Goal: Task Accomplishment & Management: Use online tool/utility

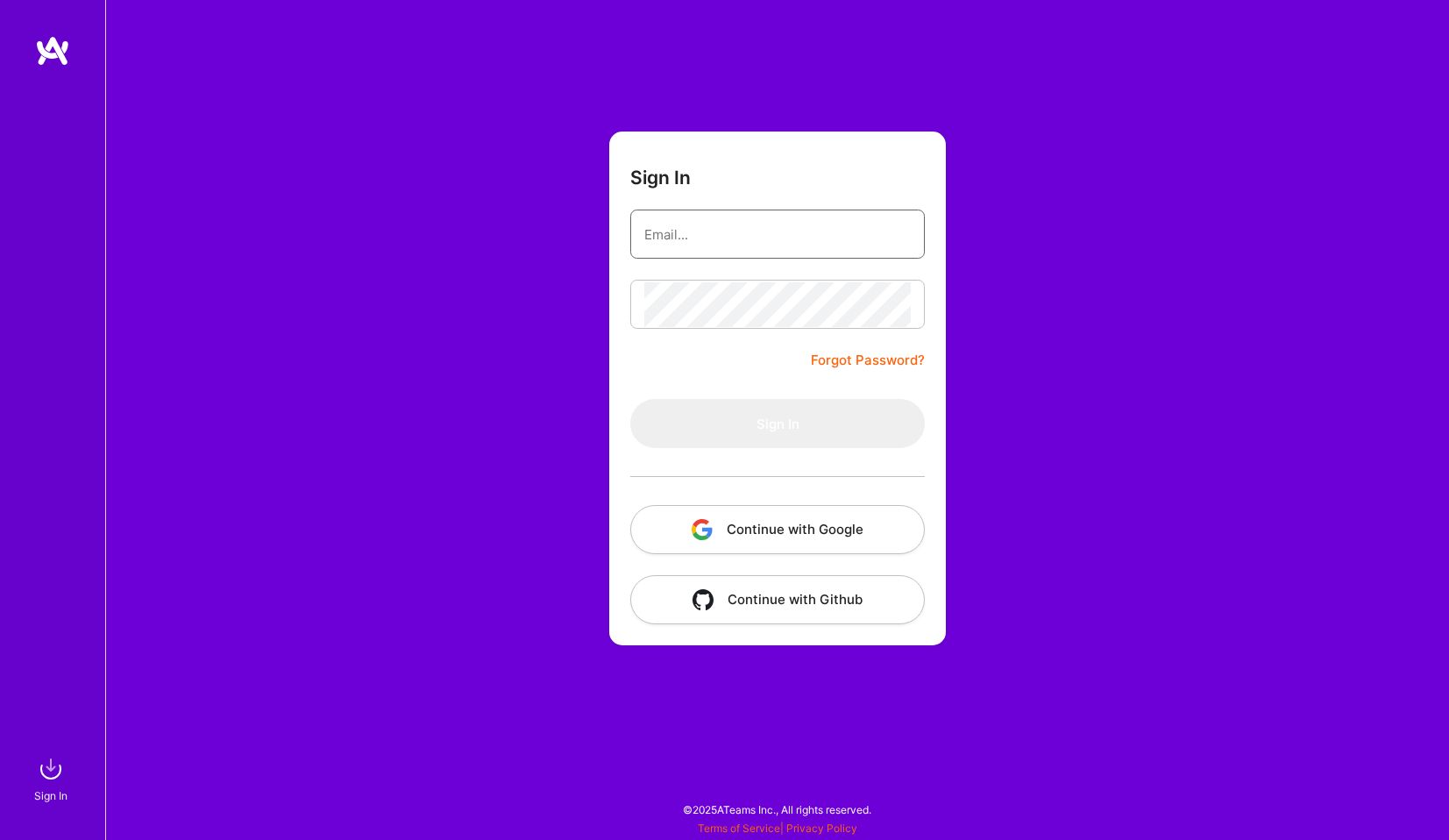
type input "[EMAIL_ADDRESS][DOMAIN_NAME]"
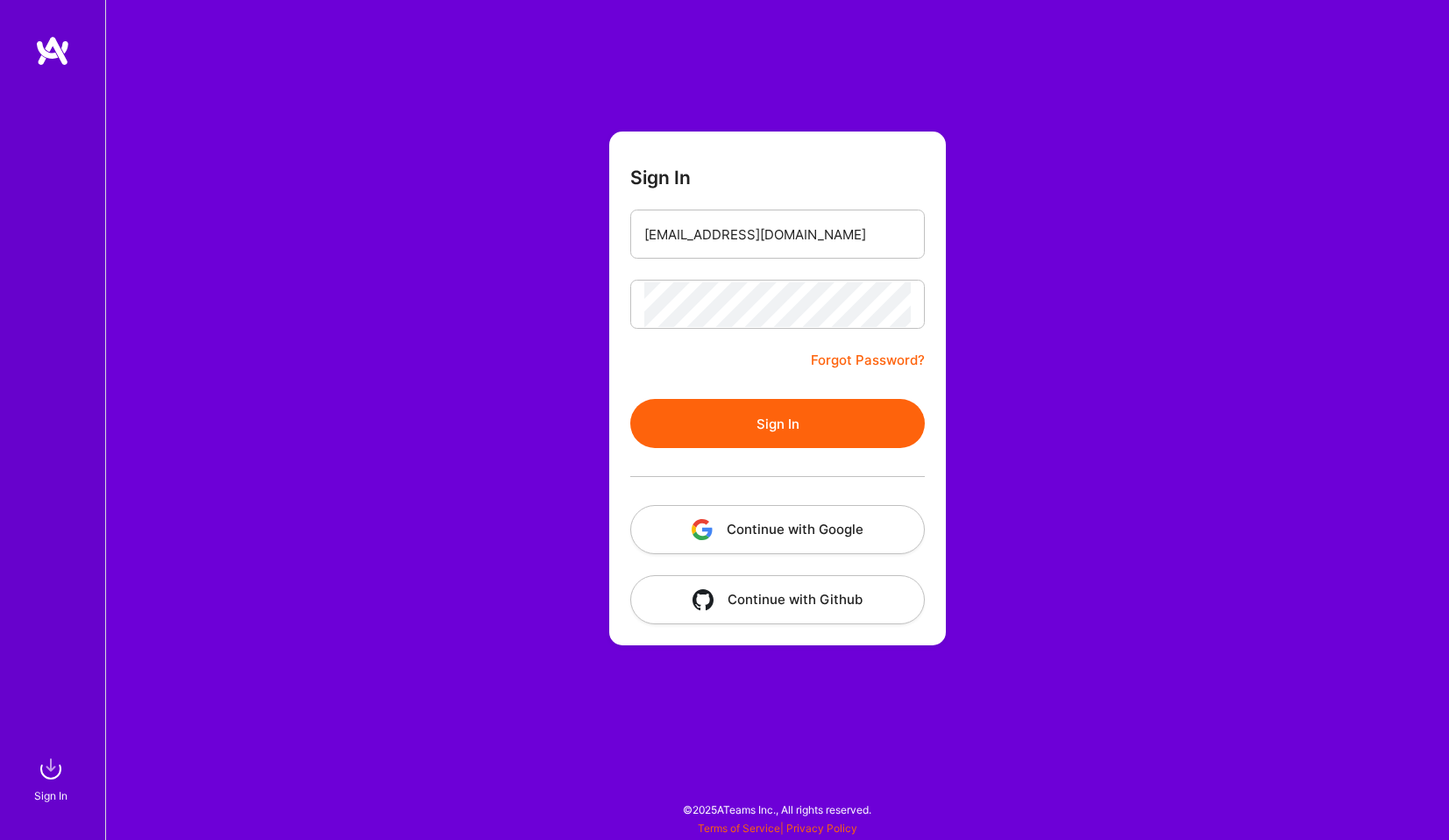
click at [736, 434] on button "Sign In" at bounding box center [777, 423] width 295 height 49
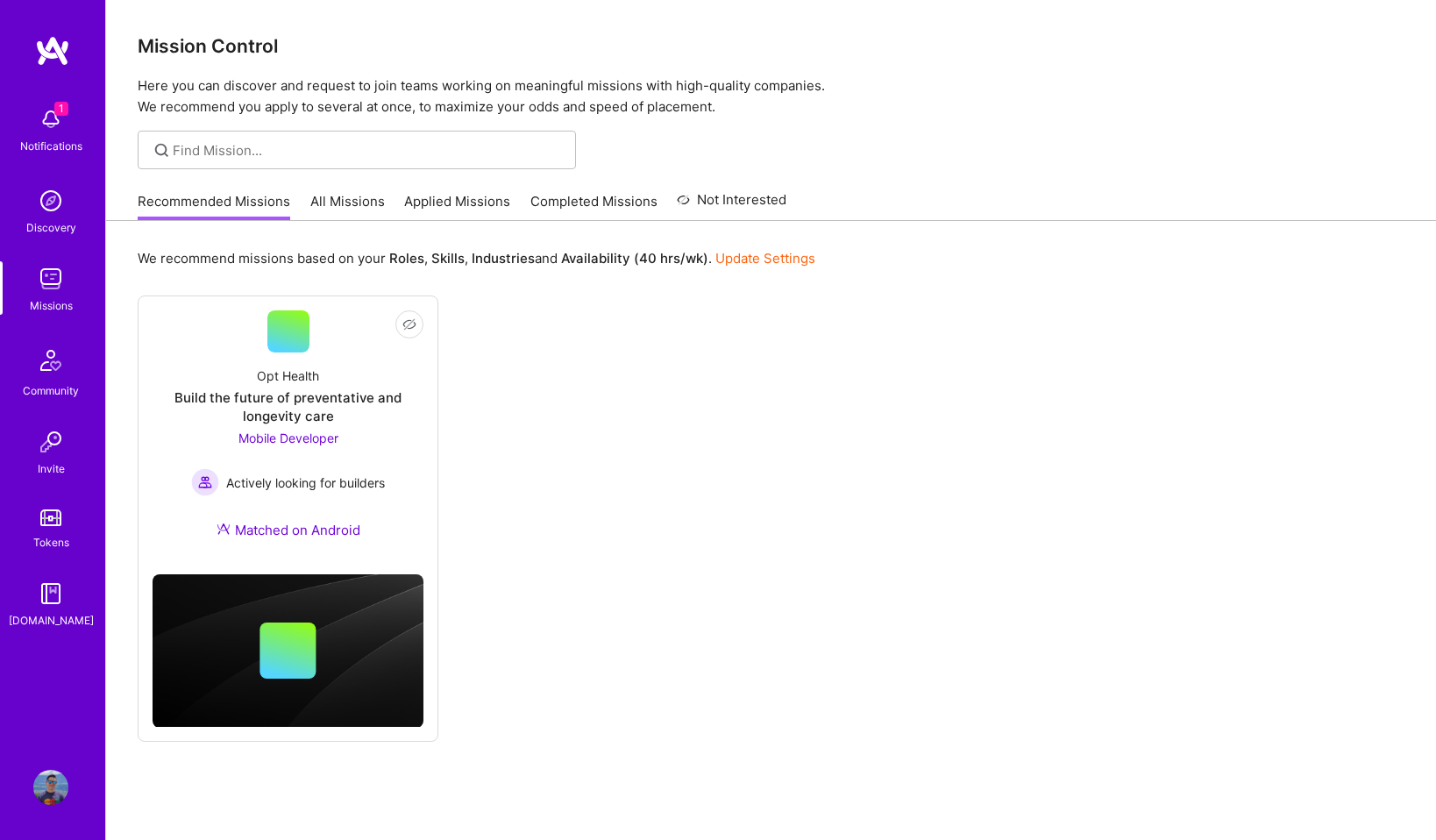
click at [308, 206] on div "Recommended Missions All Missions Applied Missions Completed Missions Not Inter…" at bounding box center [462, 201] width 649 height 38
click at [277, 437] on span "Mobile Developer" at bounding box center [288, 438] width 100 height 15
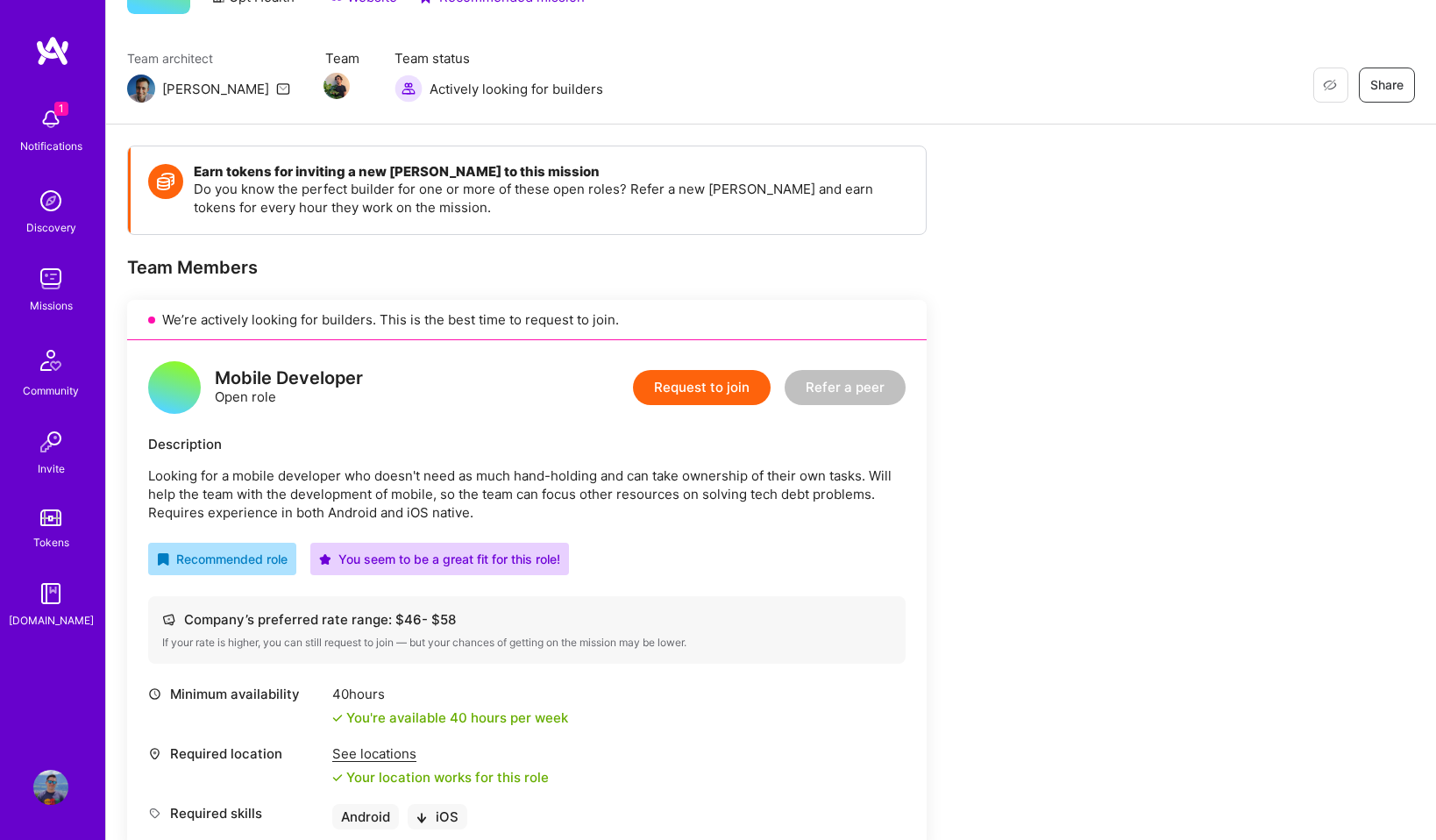
scroll to position [120, 0]
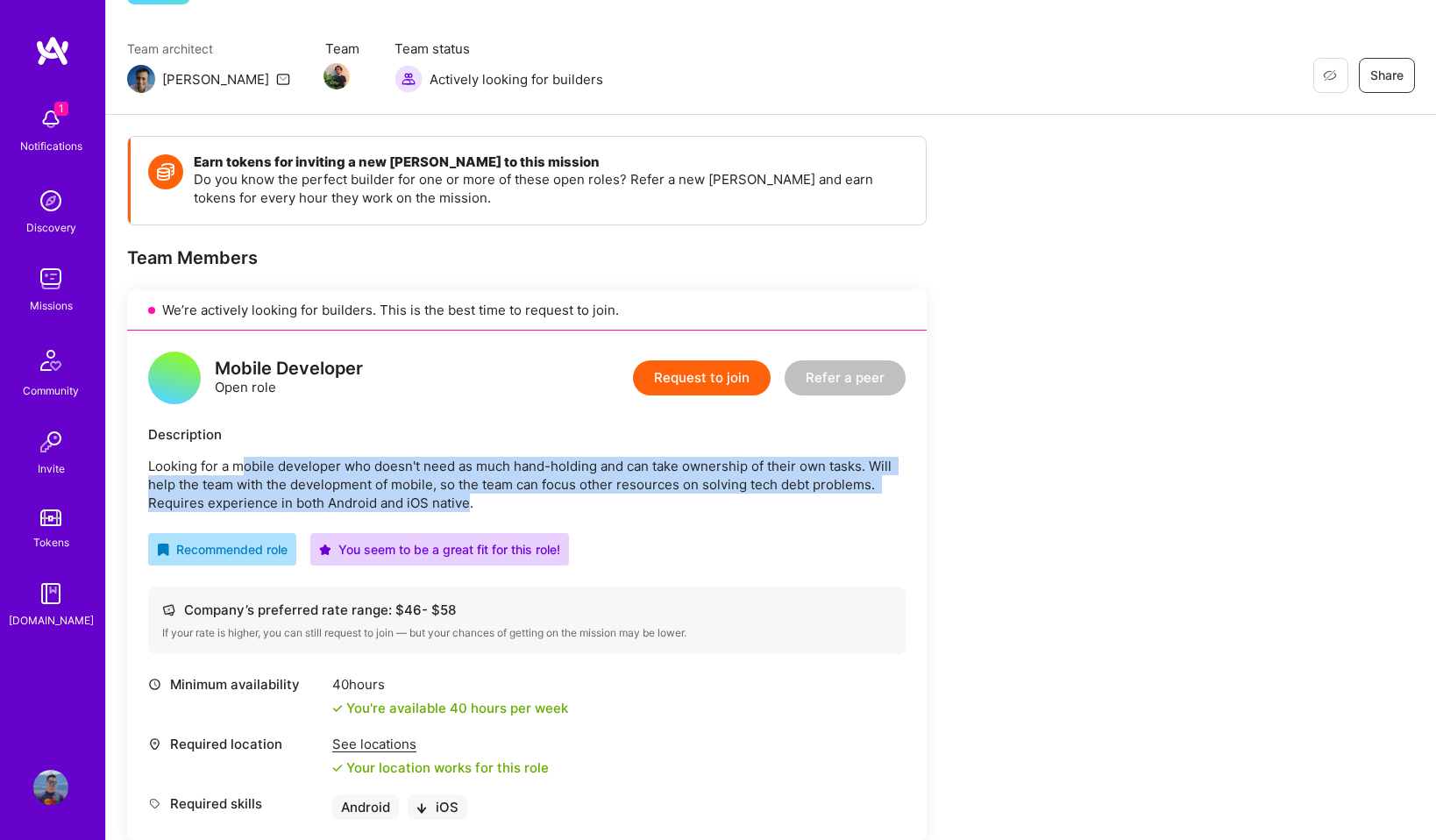
drag, startPoint x: 437, startPoint y: 490, endPoint x: 242, endPoint y: 459, distance: 197.4
click at [244, 460] on p "Looking for a mobile developer who doesn't need as much hand-holding and can ta…" at bounding box center [527, 484] width 758 height 56
click at [240, 458] on p "Looking for a mobile developer who doesn't need as much hand-holding and can ta…" at bounding box center [527, 484] width 758 height 56
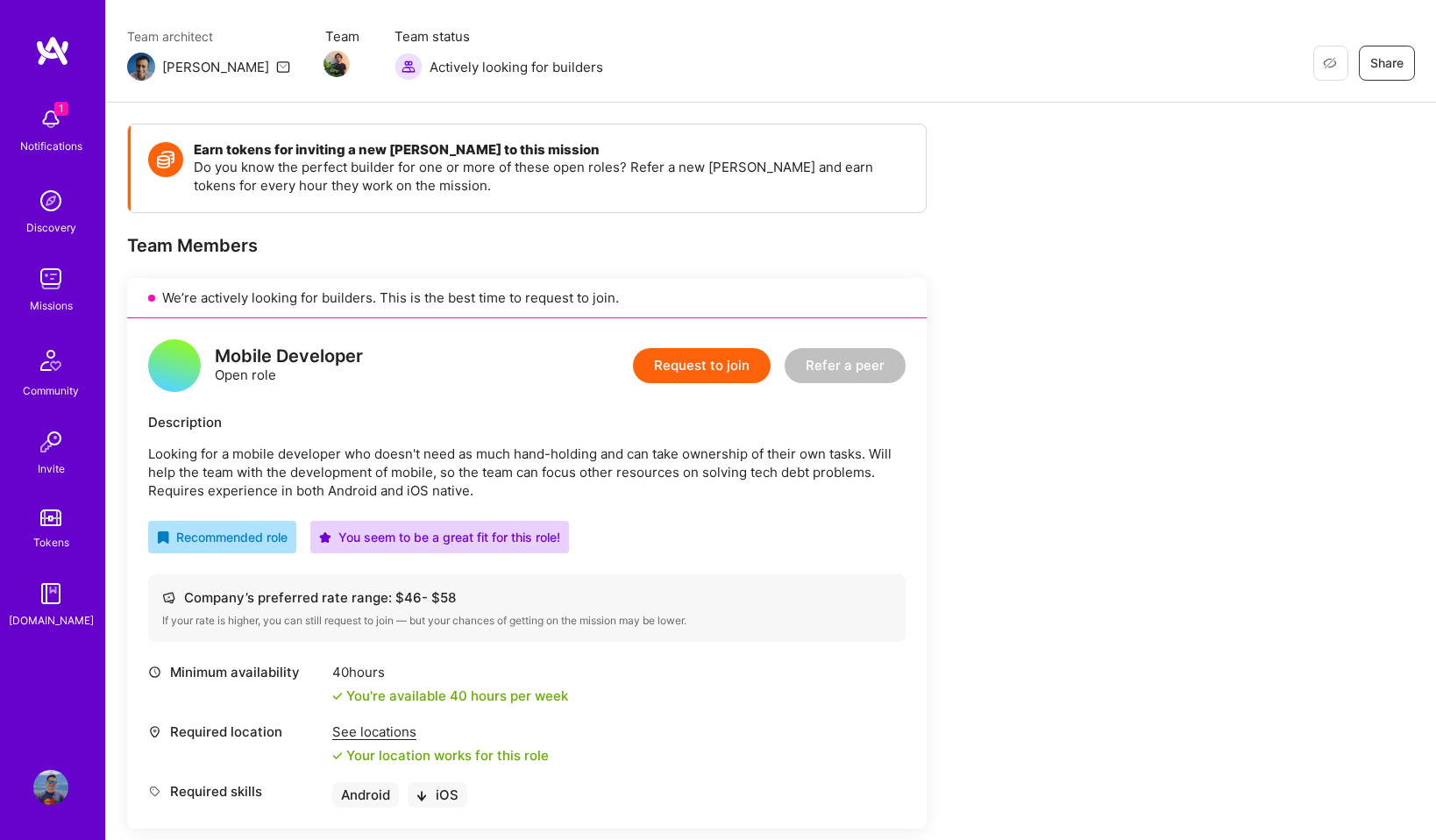
scroll to position [0, 0]
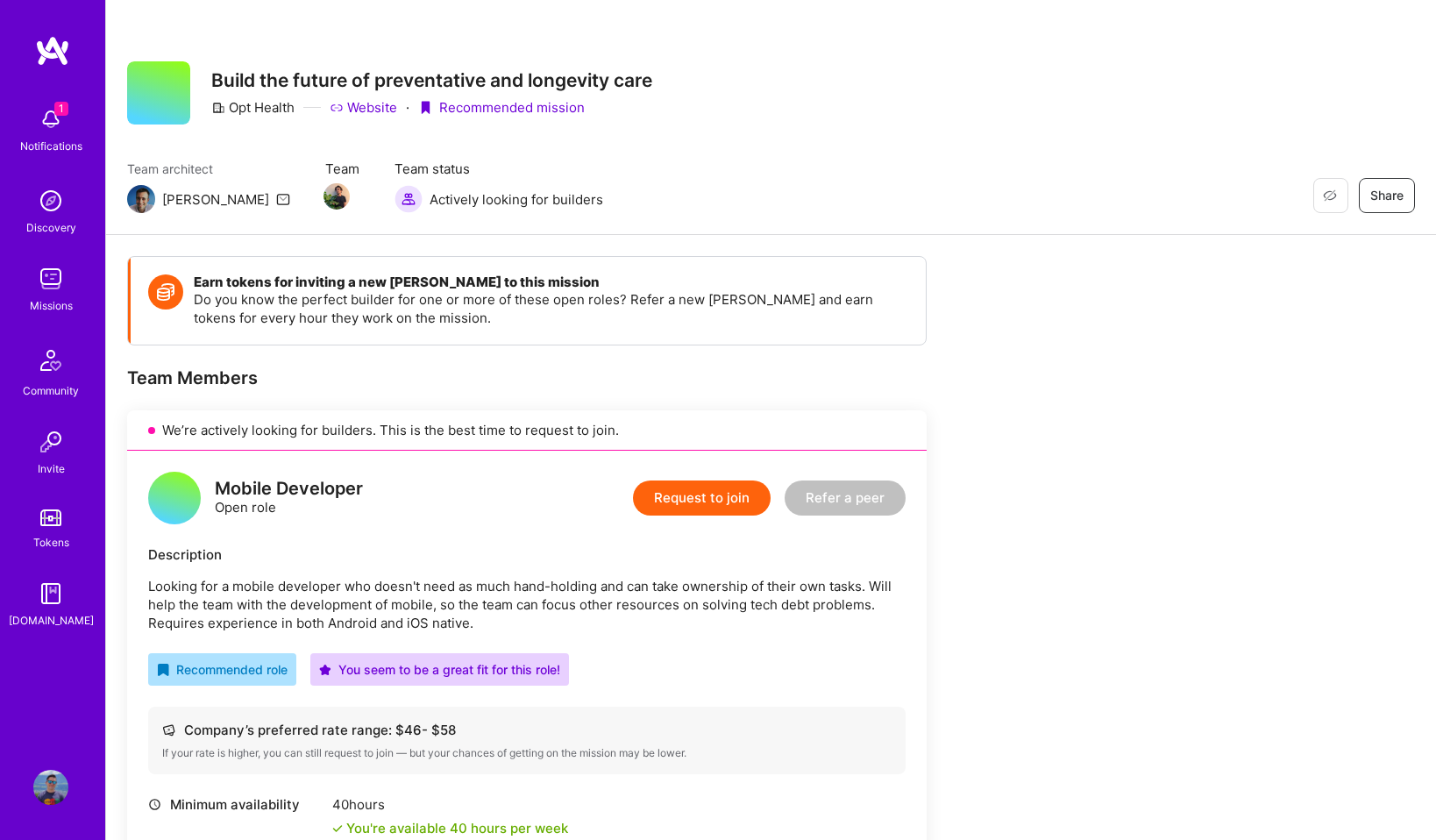
click at [44, 201] on img at bounding box center [50, 201] width 35 height 35
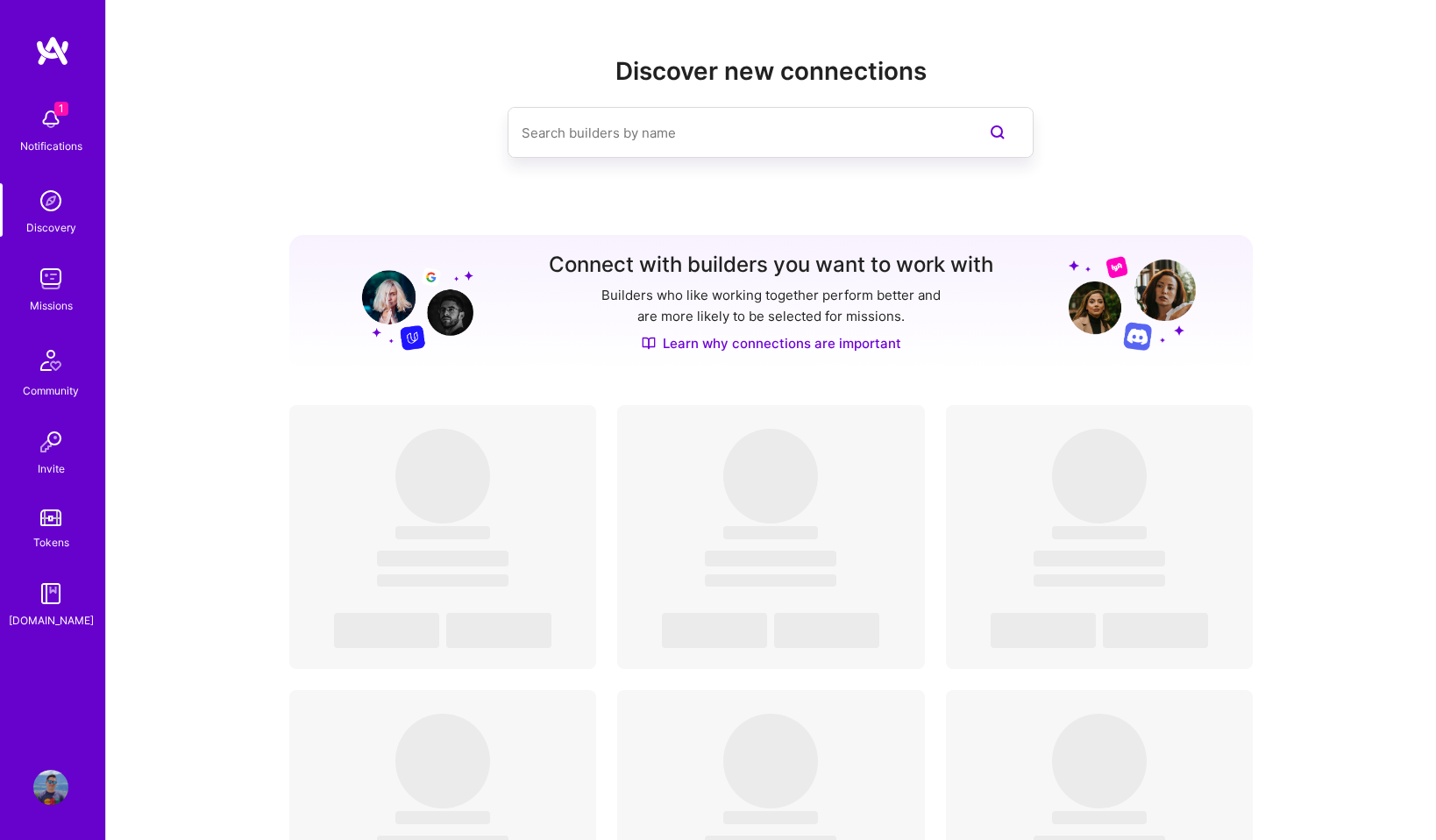
click at [33, 290] on img at bounding box center [50, 279] width 35 height 35
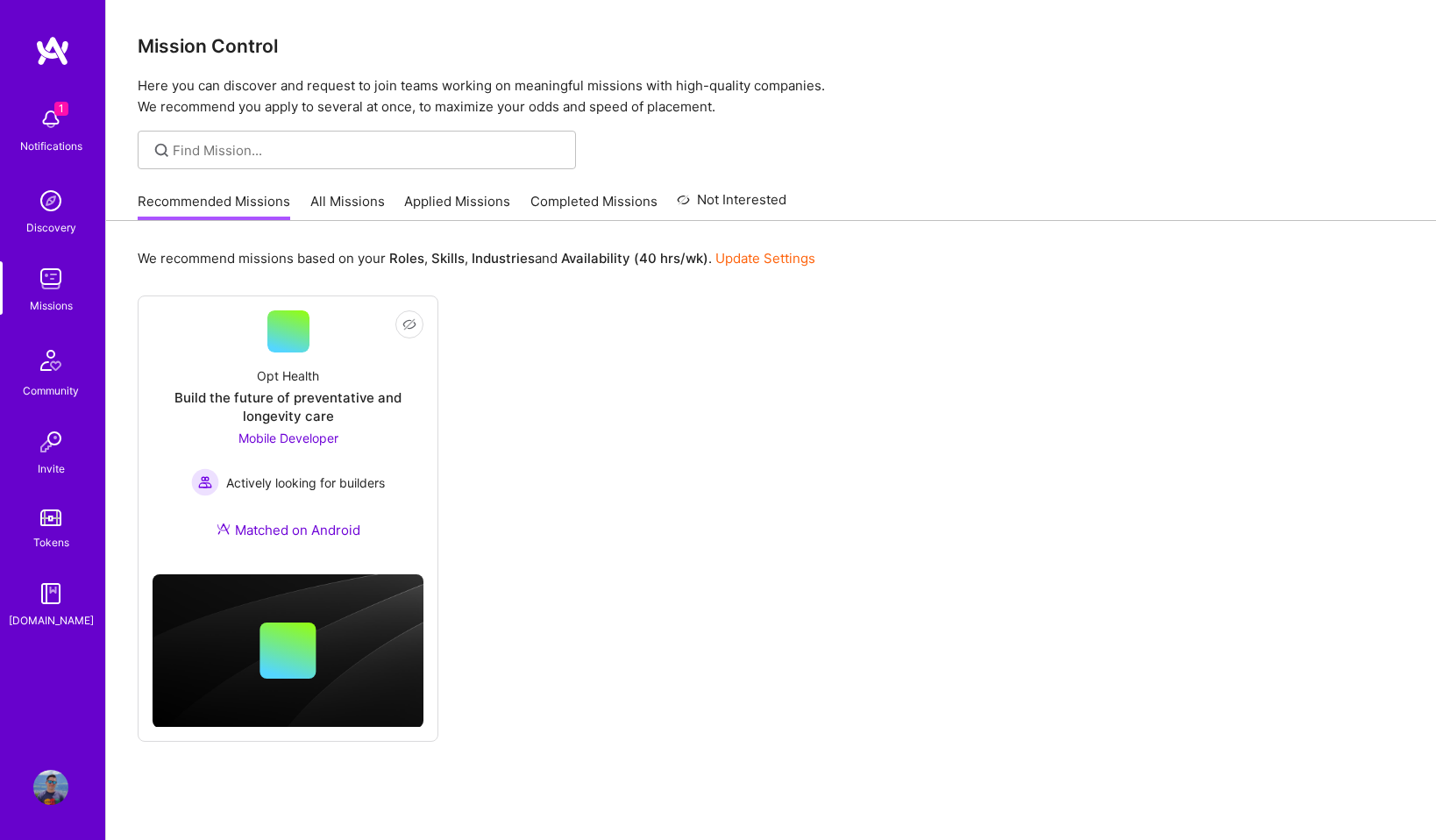
click at [260, 203] on link "Recommended Missions" at bounding box center [214, 206] width 152 height 29
click at [340, 203] on link "All Missions" at bounding box center [348, 206] width 74 height 29
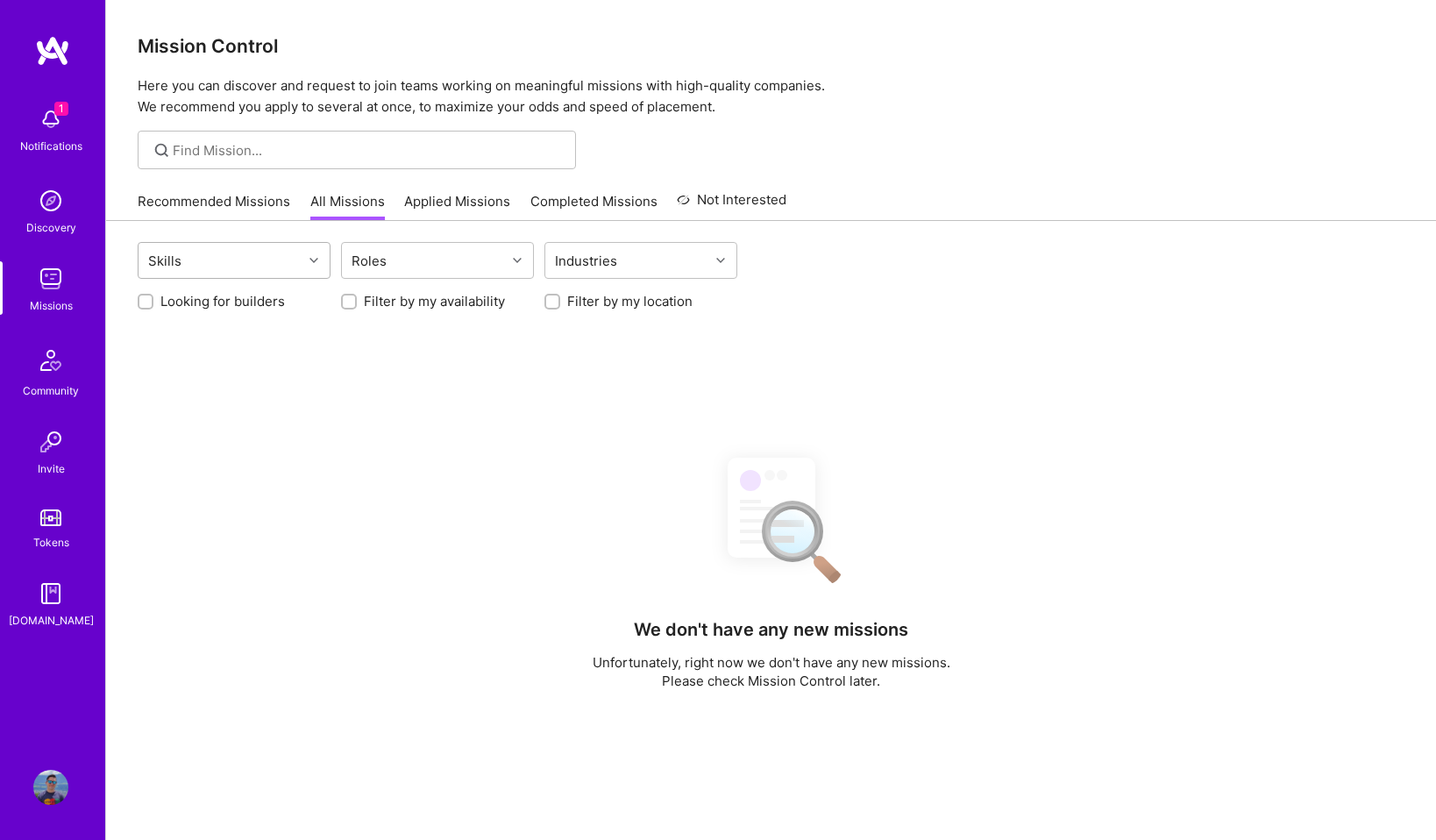
click at [253, 257] on div "Skills" at bounding box center [220, 260] width 164 height 35
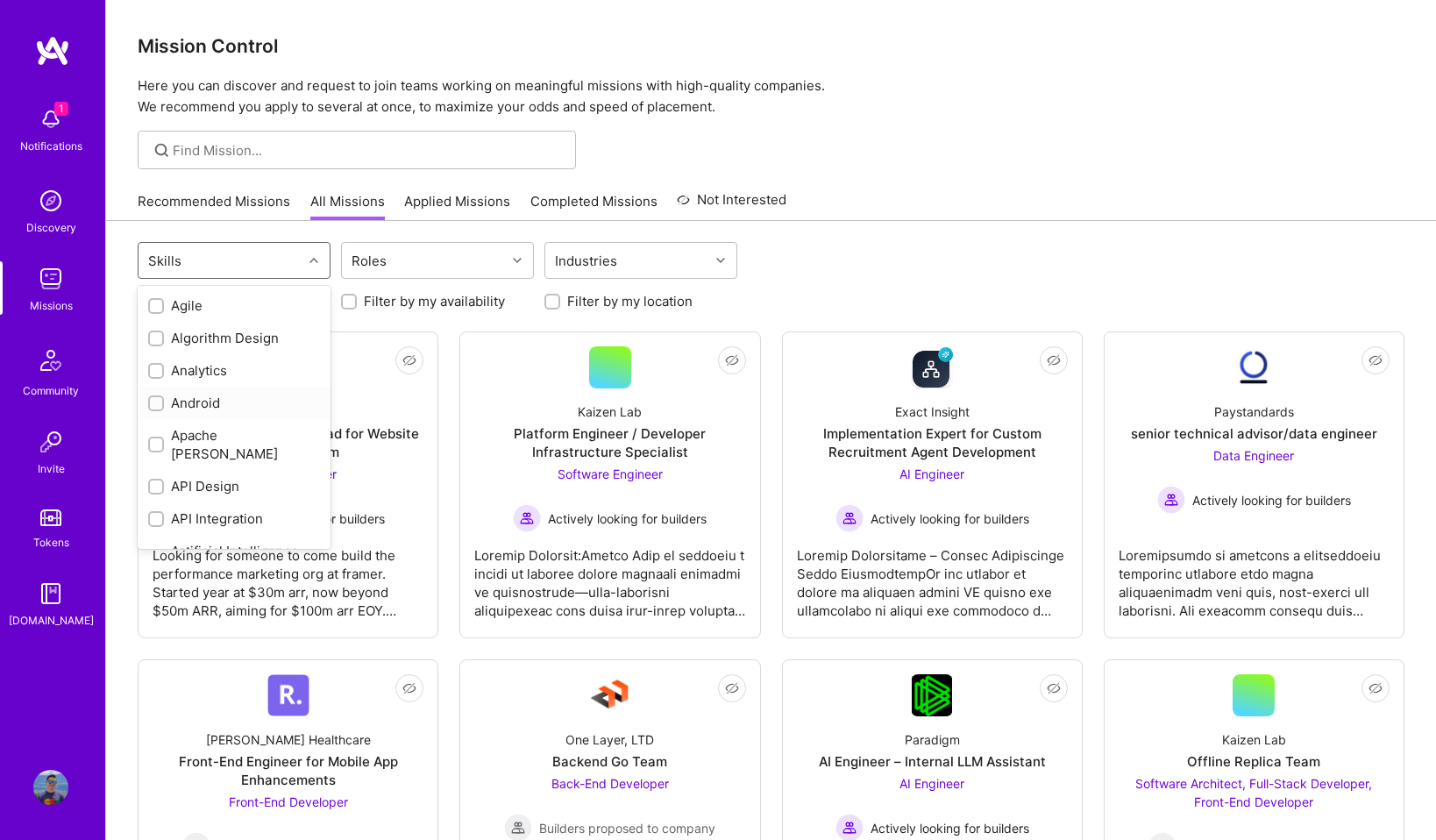
click at [206, 400] on div "Android" at bounding box center [234, 403] width 172 height 19
checkbox input "true"
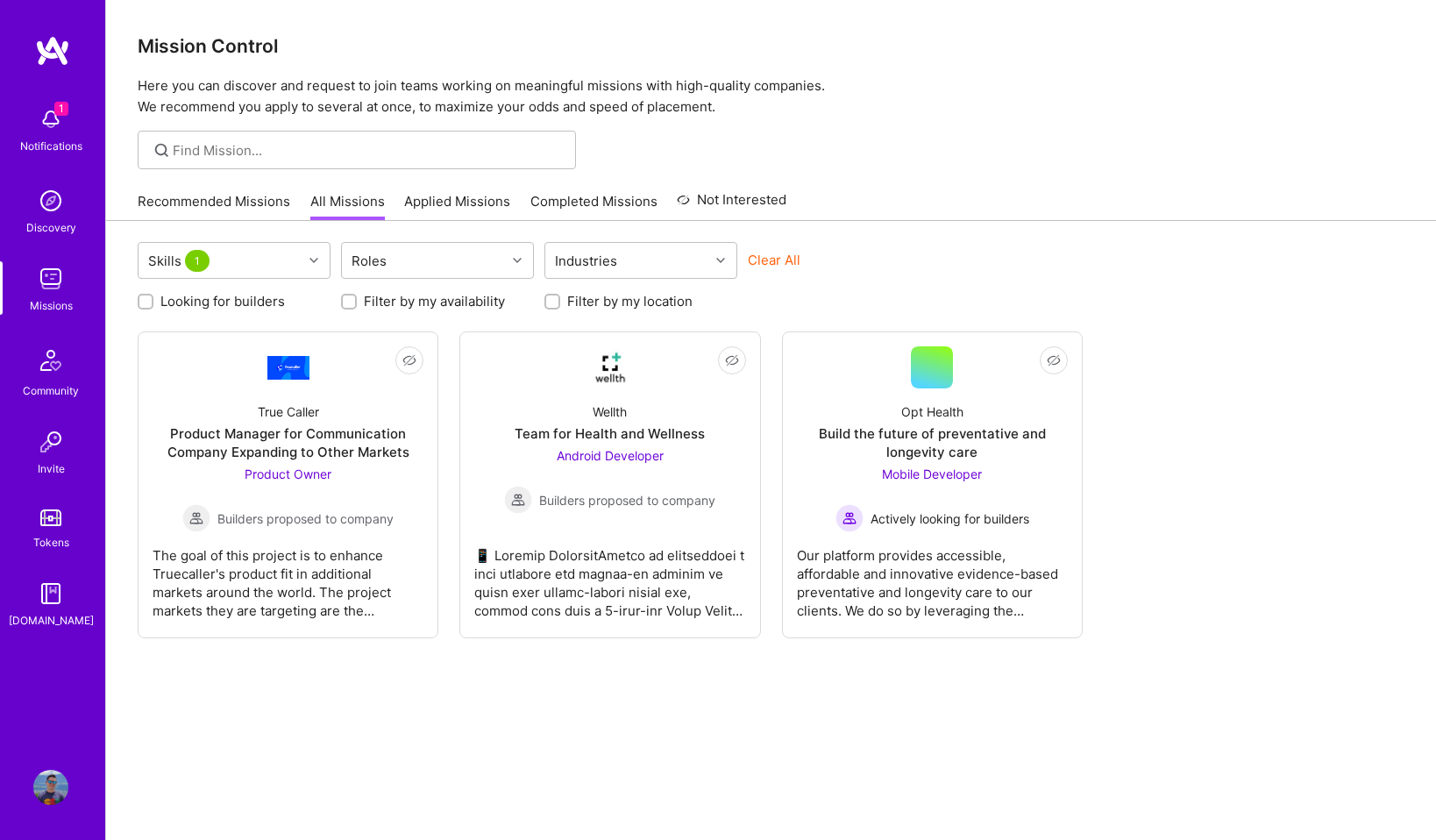
click at [1120, 663] on div "Skills 1 Roles Industries Clear All Looking for builders Filter by my availabil…" at bounding box center [770, 557] width 1330 height 672
click at [57, 212] on img at bounding box center [50, 201] width 35 height 35
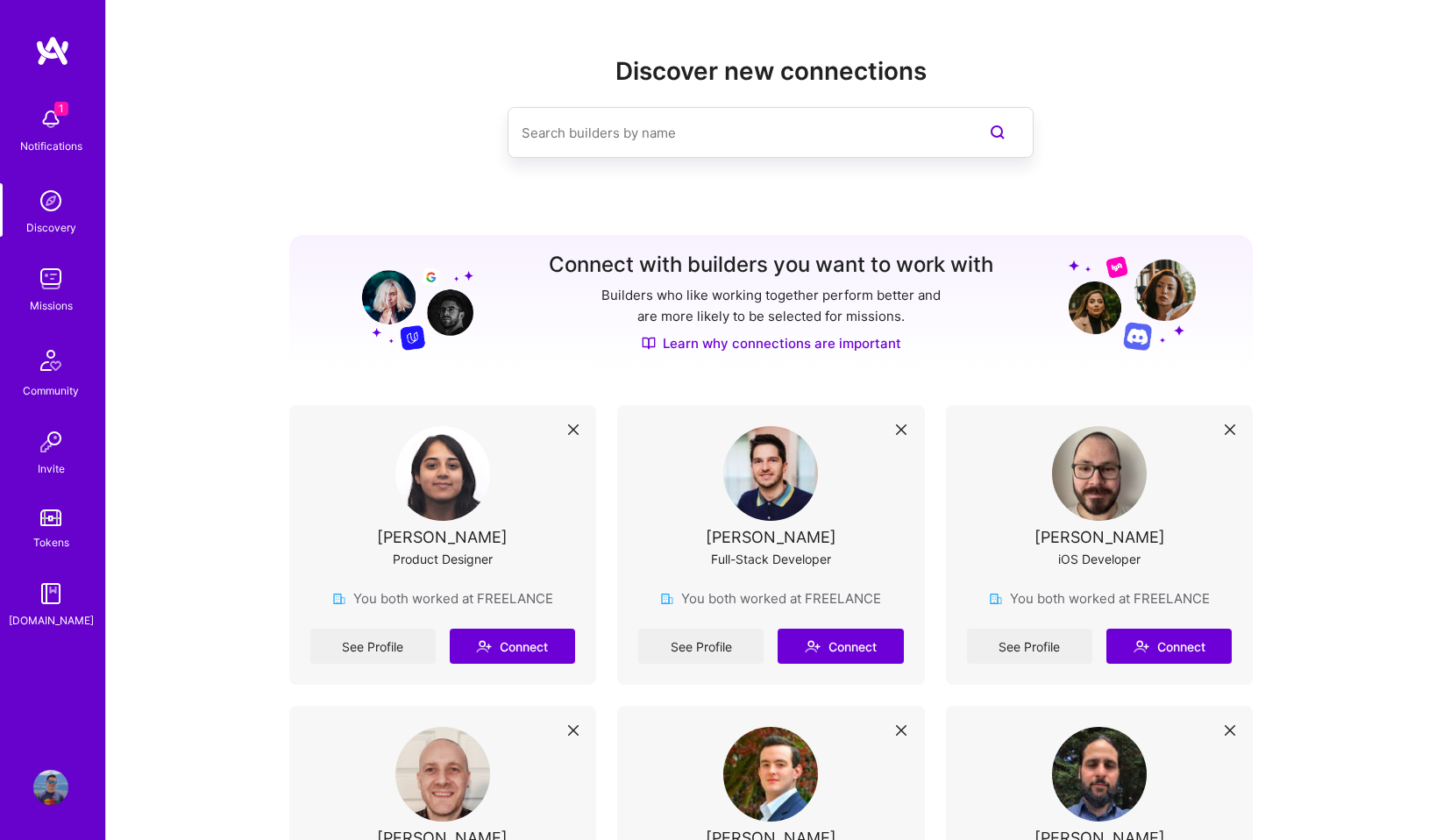
click at [672, 108] on div at bounding box center [735, 132] width 454 height 49
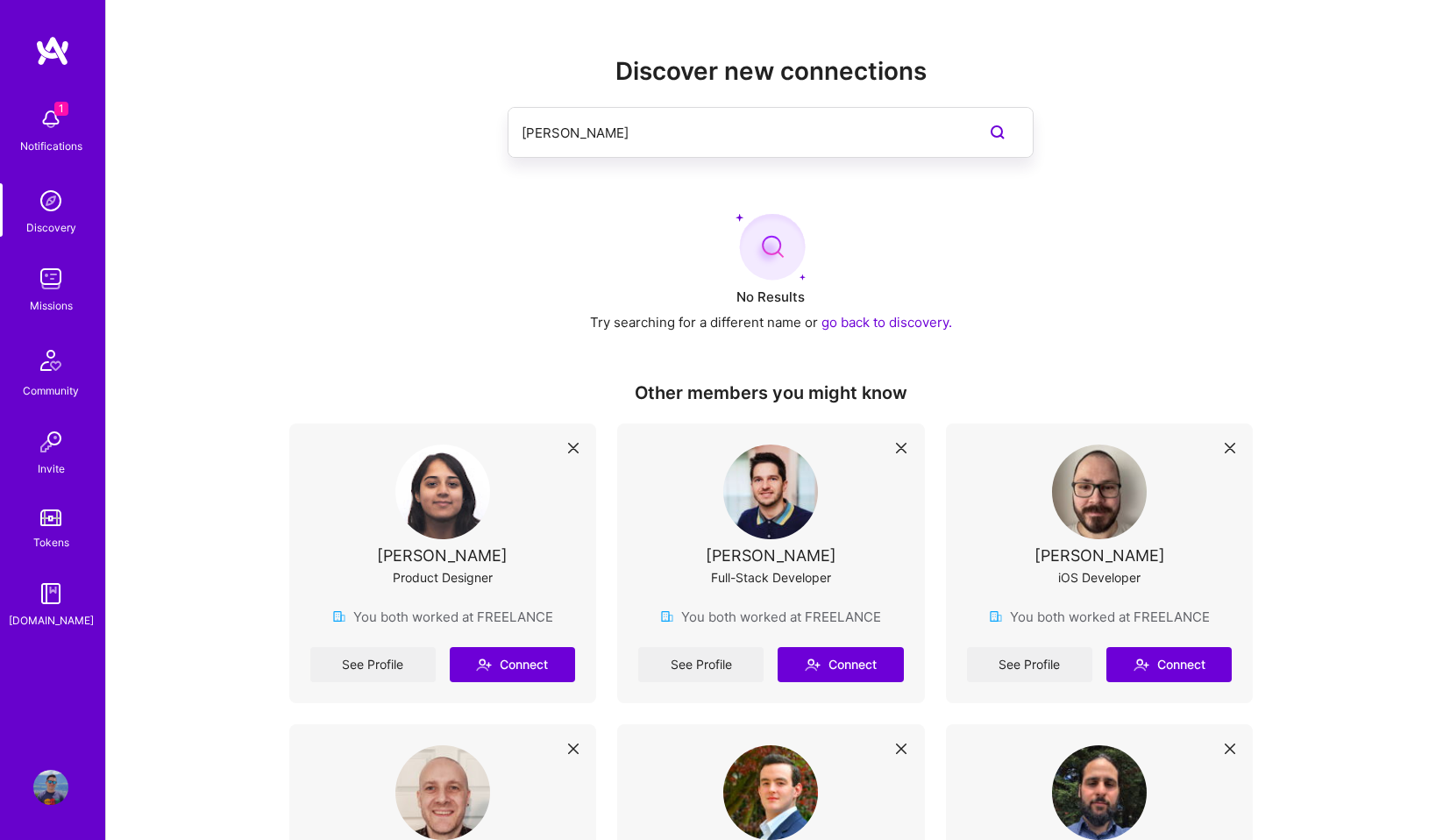
click at [844, 147] on input "[PERSON_NAME]" at bounding box center [735, 133] width 428 height 45
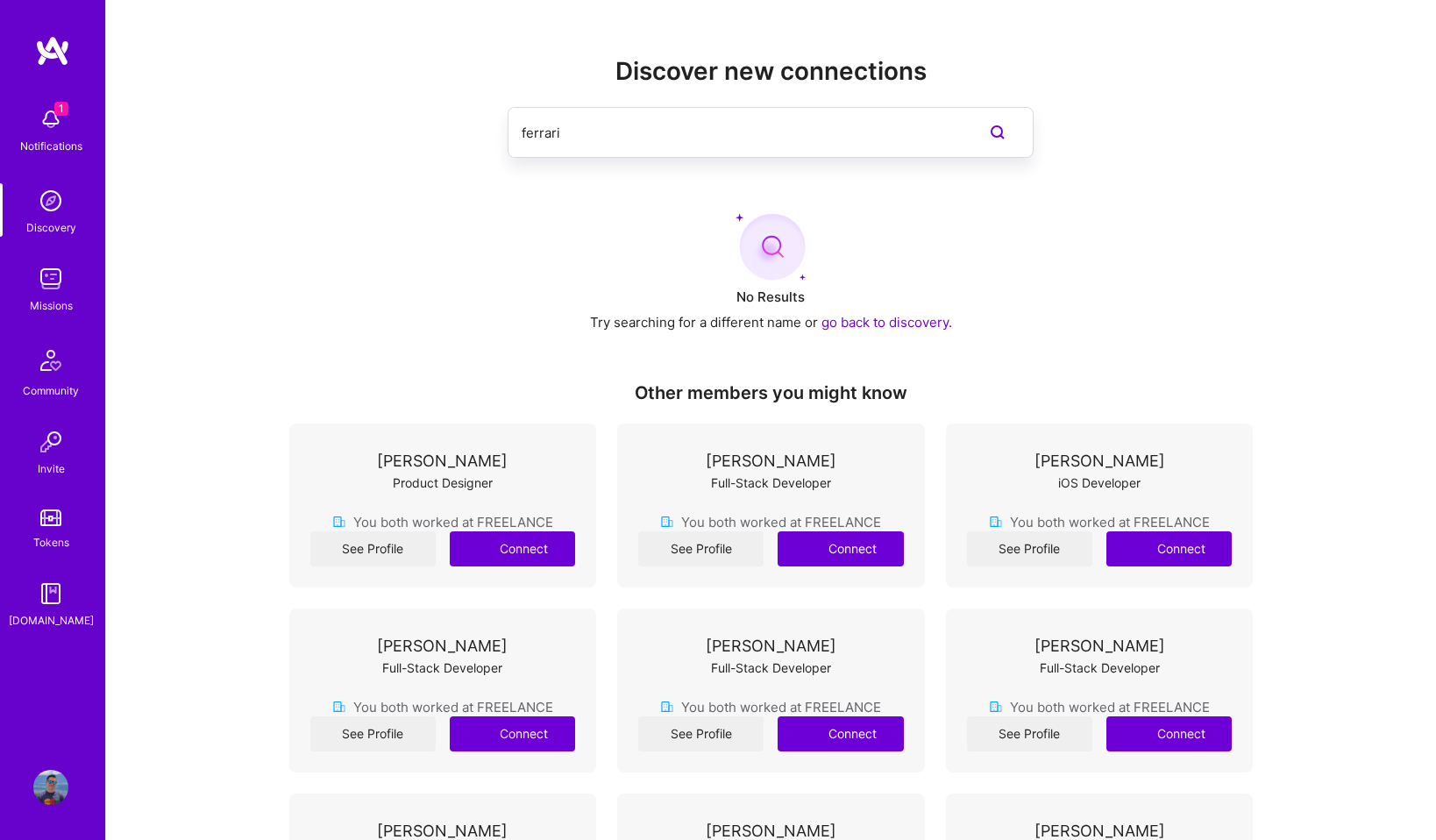
type input "ferrari"
